Goal: Task Accomplishment & Management: Manage account settings

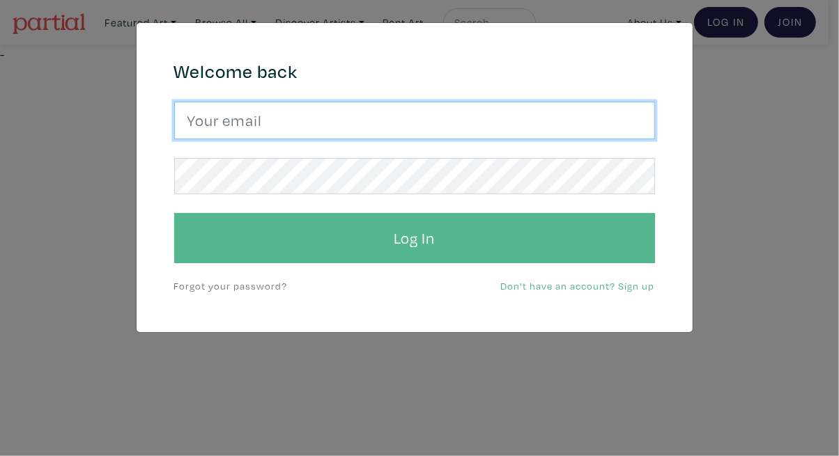
type input "tylerburey1@gmail.com"
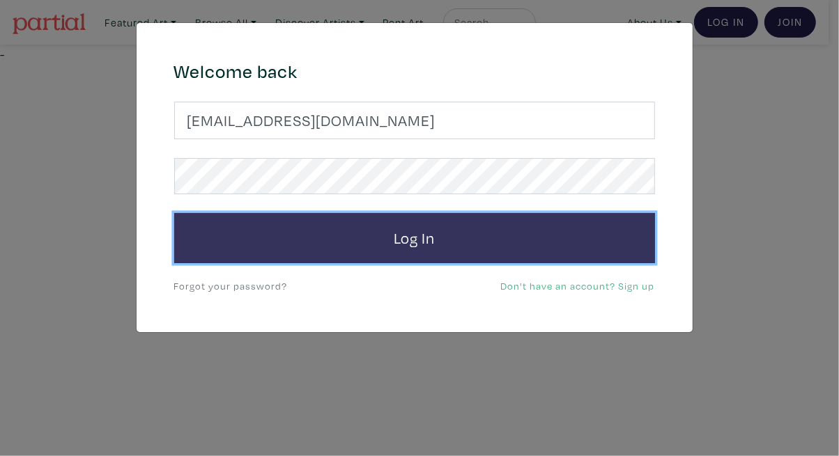
click at [498, 219] on button "Log In" at bounding box center [414, 238] width 481 height 50
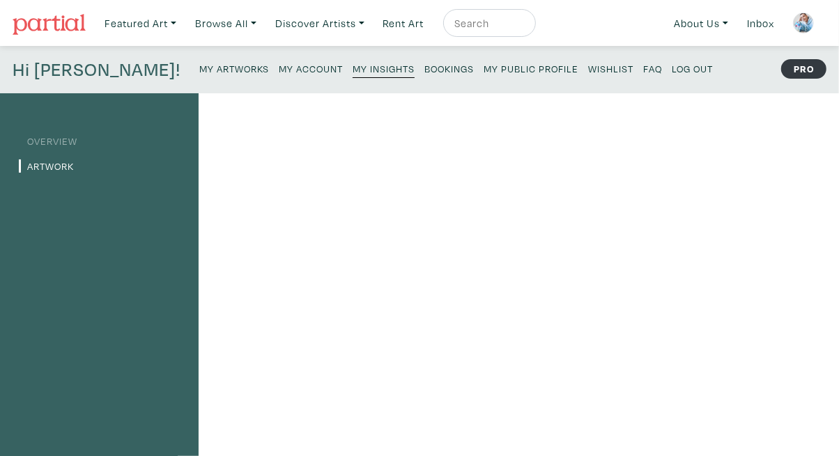
click at [55, 141] on link "Overview" at bounding box center [48, 140] width 59 height 13
